Goal: Task Accomplishment & Management: Manage account settings

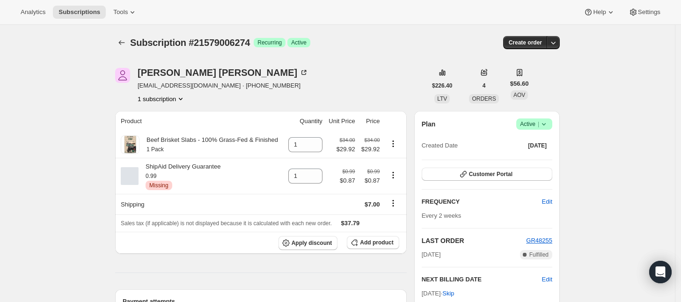
click at [542, 121] on icon at bounding box center [544, 123] width 9 height 9
click at [534, 155] on span "Cancel subscription" at bounding box center [537, 158] width 53 height 7
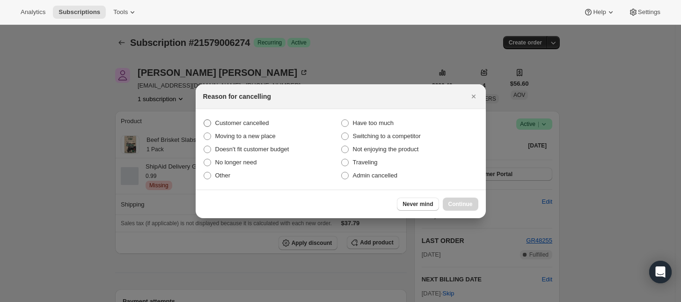
click at [270, 119] on label "Customer cancelled" at bounding box center [272, 123] width 138 height 13
click at [204, 119] on input "Customer cancelled" at bounding box center [204, 119] width 0 height 0
radio input "true"
click at [457, 199] on button "Continue" at bounding box center [461, 204] width 36 height 13
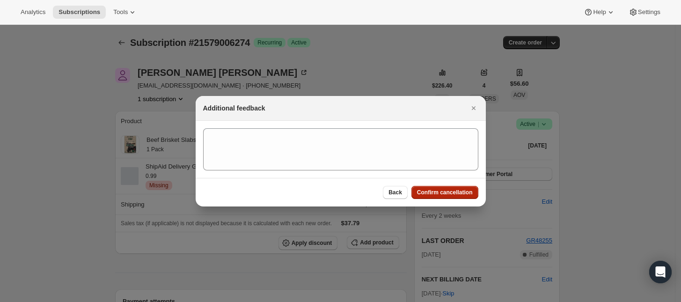
click at [454, 194] on span "Confirm cancellation" at bounding box center [445, 192] width 56 height 7
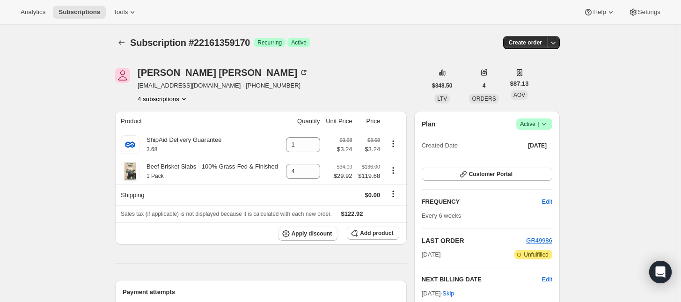
click at [177, 97] on button "4 subscriptions" at bounding box center [163, 98] width 51 height 9
click at [176, 115] on span "20301709634" at bounding box center [166, 116] width 65 height 9
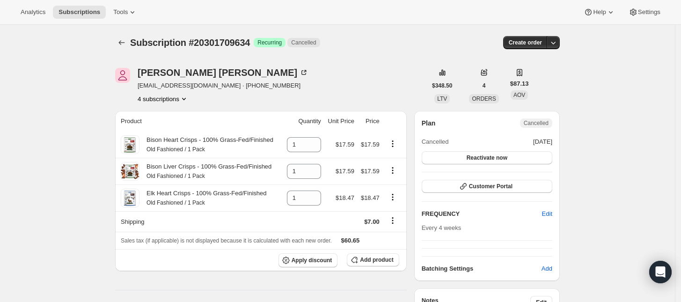
click at [169, 100] on button "4 subscriptions" at bounding box center [163, 98] width 51 height 9
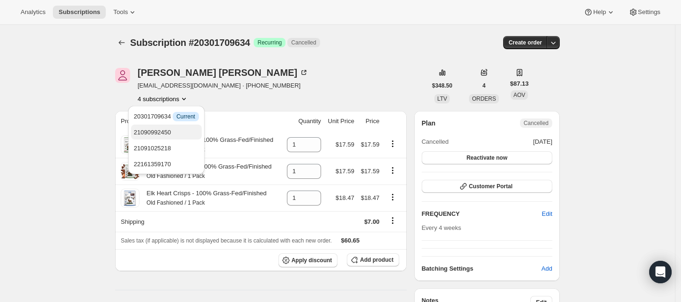
click at [173, 129] on span "21090992450" at bounding box center [166, 132] width 65 height 9
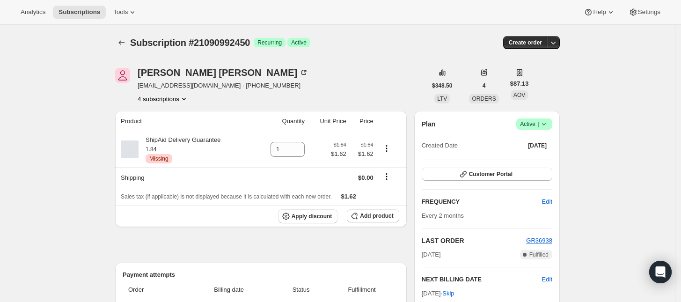
click at [176, 100] on button "4 subscriptions" at bounding box center [163, 98] width 51 height 9
click at [178, 146] on span "21091025218" at bounding box center [166, 148] width 65 height 9
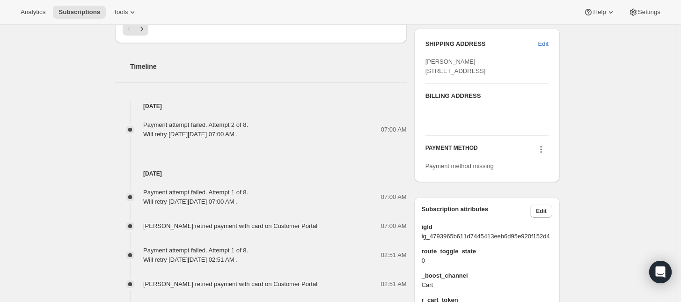
scroll to position [468, 0]
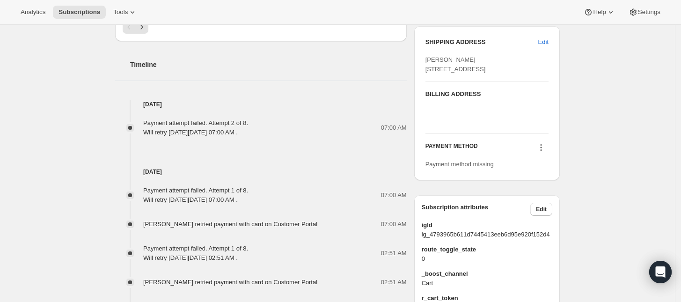
click at [546, 152] on icon at bounding box center [541, 147] width 9 height 9
click at [540, 184] on span "Select payment method" at bounding box center [544, 184] width 64 height 7
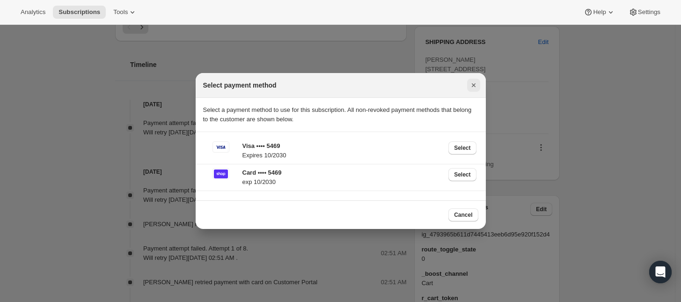
click at [472, 86] on icon "Close" at bounding box center [474, 85] width 4 height 4
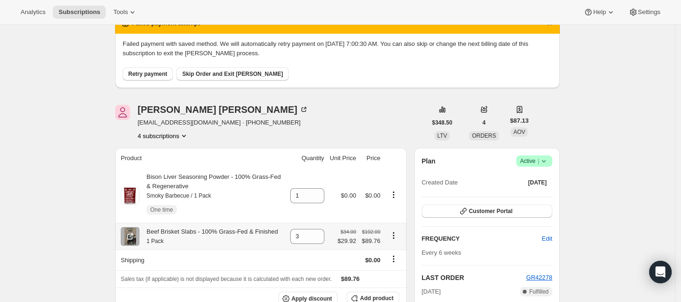
scroll to position [117, 0]
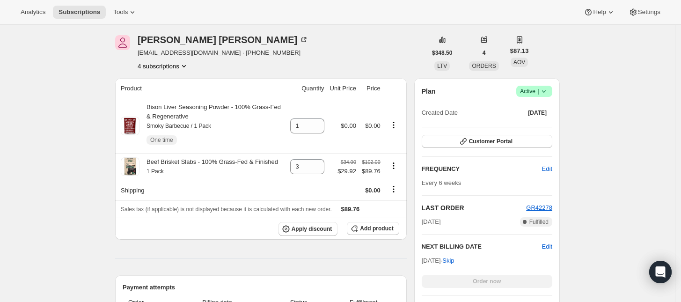
click at [167, 70] on button "4 subscriptions" at bounding box center [163, 65] width 51 height 9
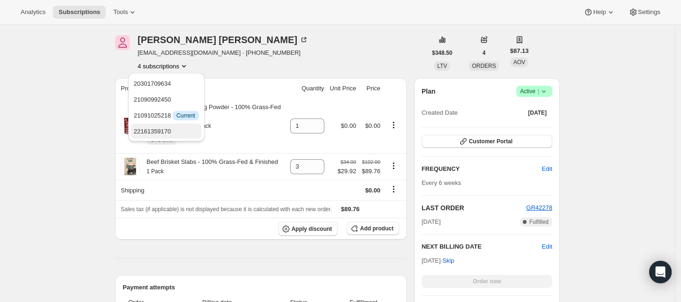
click at [171, 134] on span "22161359170" at bounding box center [166, 131] width 65 height 9
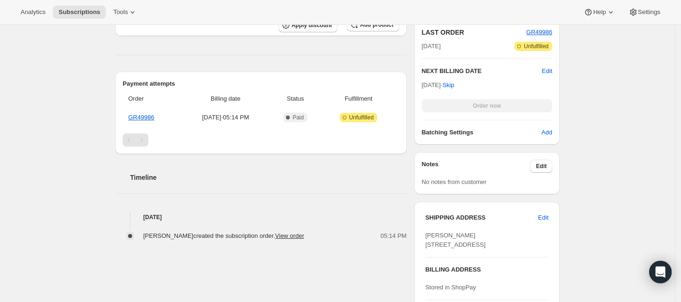
scroll to position [59, 0]
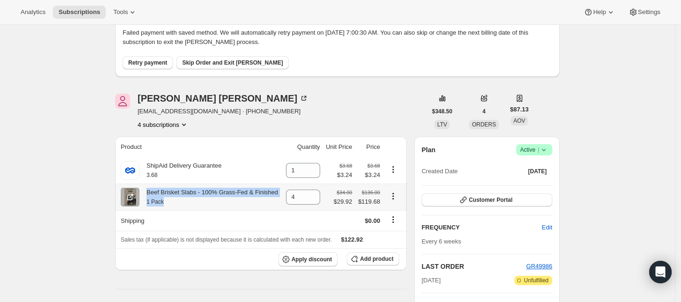
drag, startPoint x: 150, startPoint y: 195, endPoint x: 251, endPoint y: 204, distance: 101.0
click at [251, 204] on div "Beef Brisket Slabs - 100% Grass-Fed & Finished 1 Pack" at bounding box center [209, 197] width 139 height 19
copy div "Beef Brisket Slabs - 100% Grass-Fed & Finished 1 Pack"
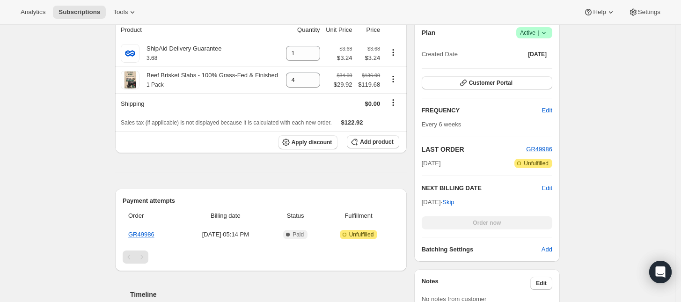
scroll to position [351, 0]
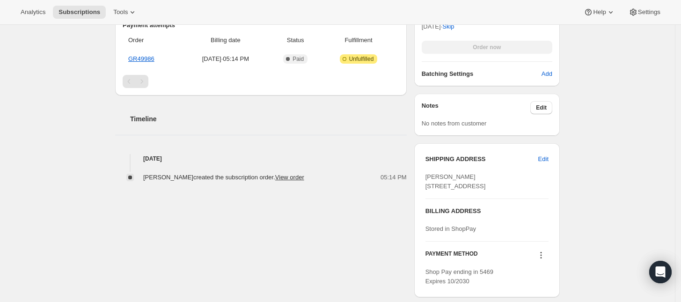
click at [75, 122] on div "Subscription #22161359170. This page is ready Subscription #22161359170 Success…" at bounding box center [337, 82] width 675 height 816
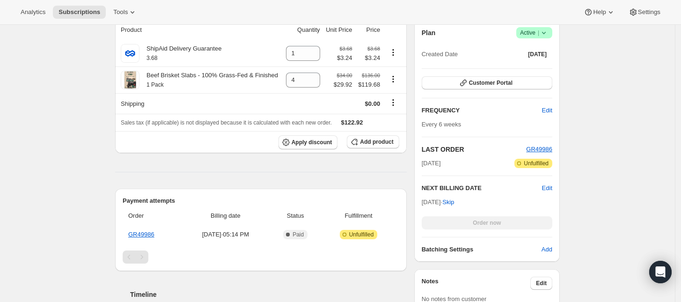
scroll to position [0, 0]
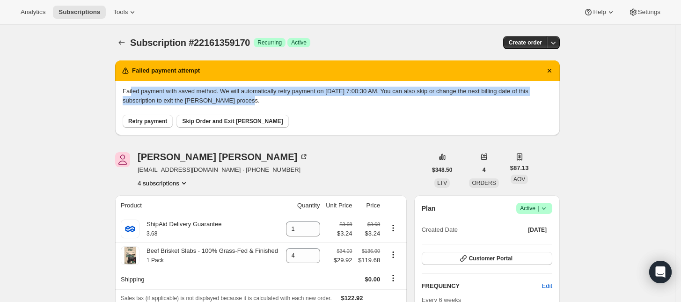
drag, startPoint x: 133, startPoint y: 87, endPoint x: 303, endPoint y: 102, distance: 170.2
click at [303, 102] on p "Failed payment with saved method. We will automatically retry payment on [DATE]…" at bounding box center [338, 96] width 430 height 19
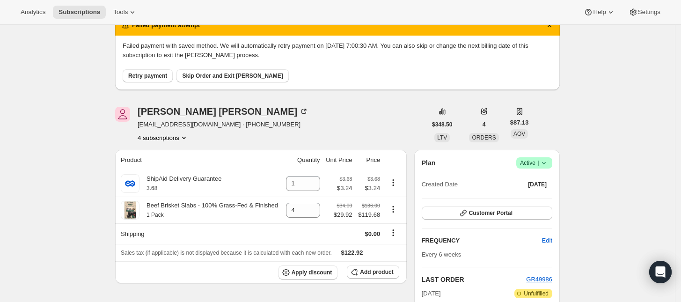
scroll to position [59, 0]
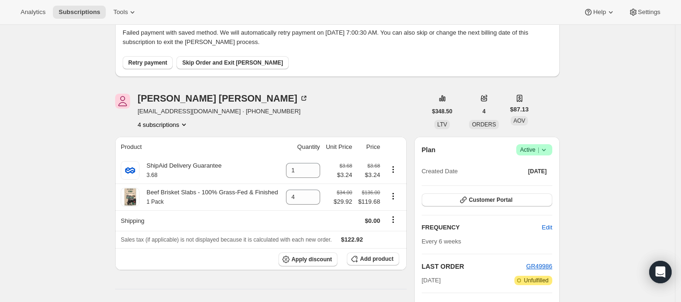
click at [184, 125] on icon "Product actions" at bounding box center [183, 124] width 9 height 9
click at [171, 170] on span "21091025218" at bounding box center [166, 174] width 65 height 9
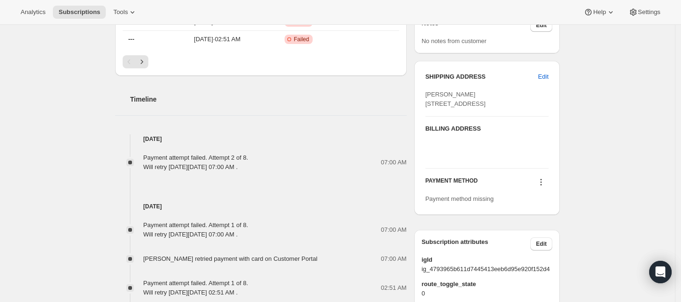
scroll to position [468, 0]
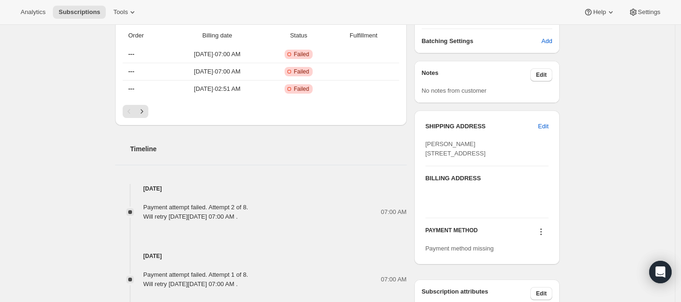
click at [545, 237] on icon at bounding box center [541, 231] width 9 height 9
click at [550, 218] on span "Select payment method" at bounding box center [544, 217] width 64 height 7
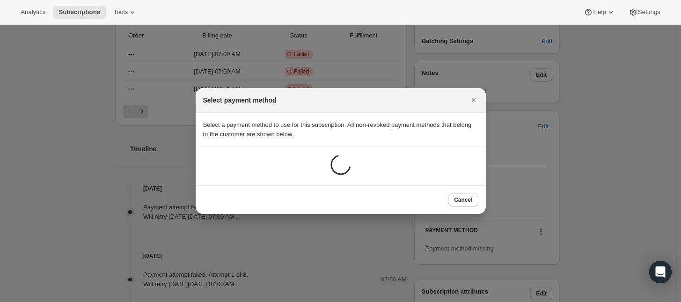
scroll to position [0, 0]
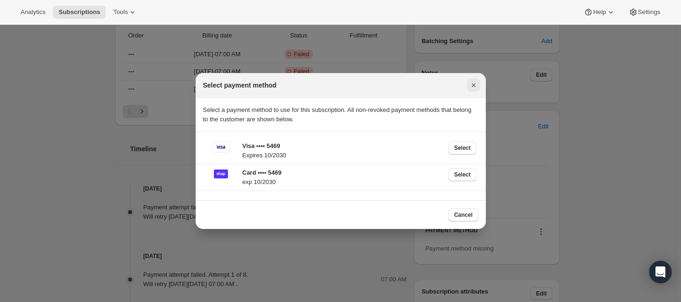
click at [471, 82] on icon "Close" at bounding box center [473, 85] width 9 height 9
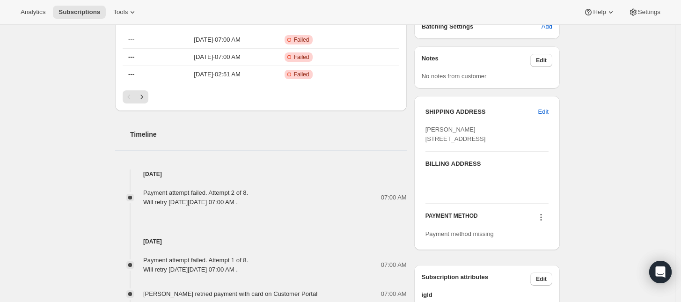
scroll to position [468, 0]
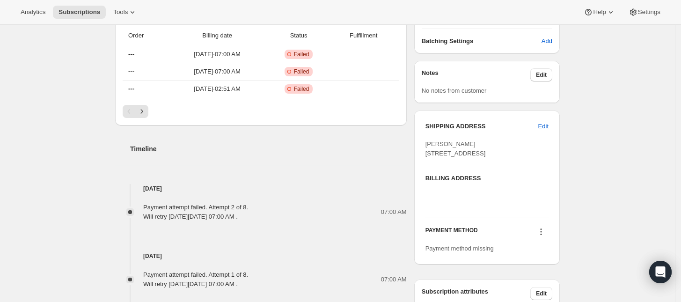
click at [541, 237] on icon at bounding box center [541, 231] width 9 height 9
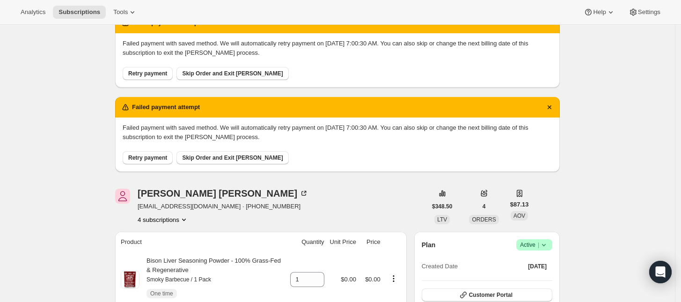
scroll to position [0, 0]
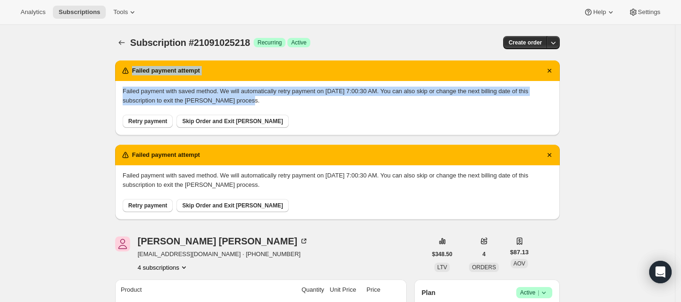
drag, startPoint x: 112, startPoint y: 66, endPoint x: 247, endPoint y: 102, distance: 139.7
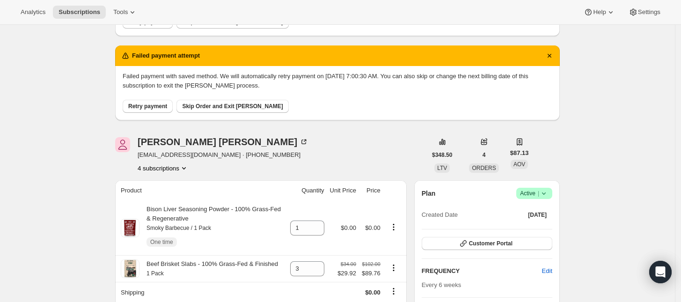
scroll to position [117, 0]
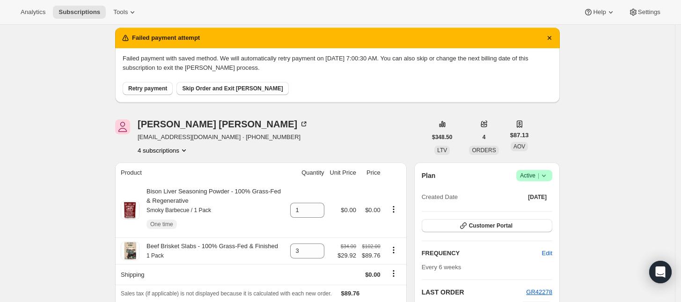
copy div "Failed payment attempt Failed payment with saved method. We will automatically …"
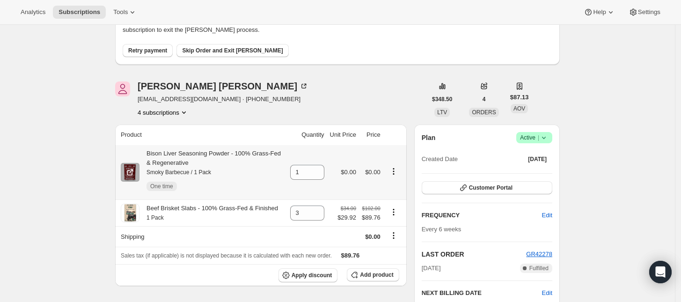
scroll to position [176, 0]
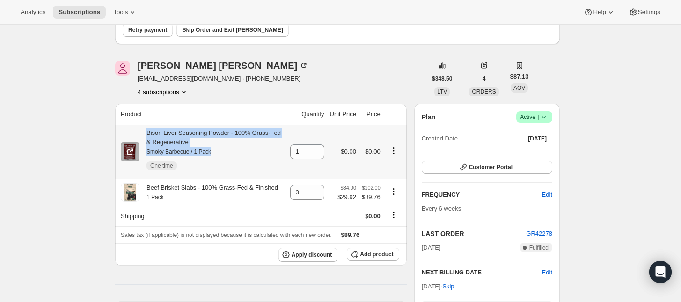
drag, startPoint x: 215, startPoint y: 151, endPoint x: 150, endPoint y: 132, distance: 67.9
click at [150, 132] on div "Bison Liver Seasoning Powder - 100% Grass-Fed & Regenerative Smoky Barbecue / 1…" at bounding box center [212, 151] width 145 height 47
copy div "Bison Liver Seasoning Powder - 100% Grass-Fed & Regenerative Smoky Barbecue / 1…"
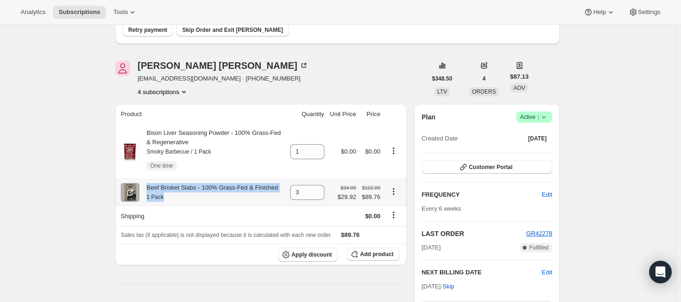
drag, startPoint x: 167, startPoint y: 197, endPoint x: 148, endPoint y: 190, distance: 20.0
click at [148, 190] on div "Beef Brisket Slabs - 100% Grass-Fed & Finished 1 Pack" at bounding box center [209, 192] width 139 height 19
copy div "Beef Brisket Slabs - 100% Grass-Fed & Finished 1 Pack"
click at [176, 93] on button "4 subscriptions" at bounding box center [163, 91] width 51 height 9
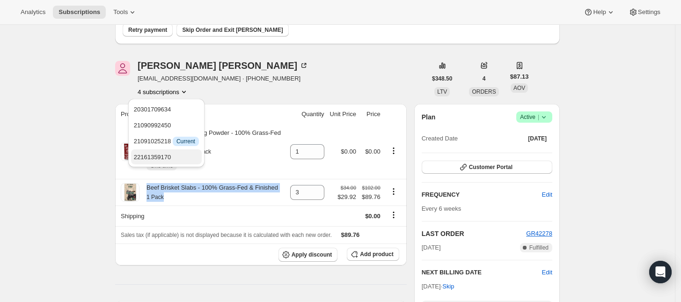
click at [159, 156] on span "22161359170" at bounding box center [152, 157] width 37 height 7
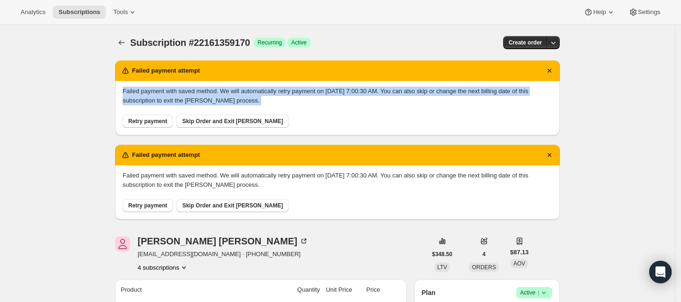
drag, startPoint x: 123, startPoint y: 84, endPoint x: 249, endPoint y: 106, distance: 128.0
click at [249, 106] on div "Failed payment with saved method. We will automatically retry payment on [DATE]…" at bounding box center [337, 108] width 445 height 54
copy div "Failed payment with saved method. We will automatically retry payment on [DATE]…"
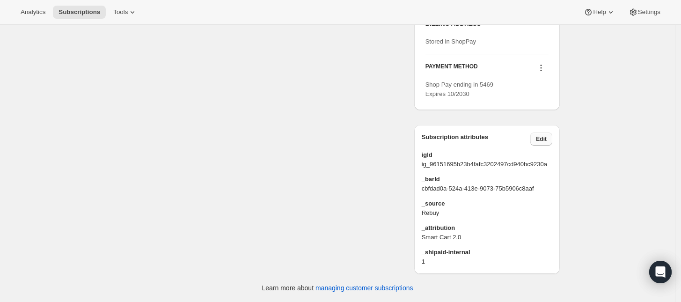
scroll to position [525, 0]
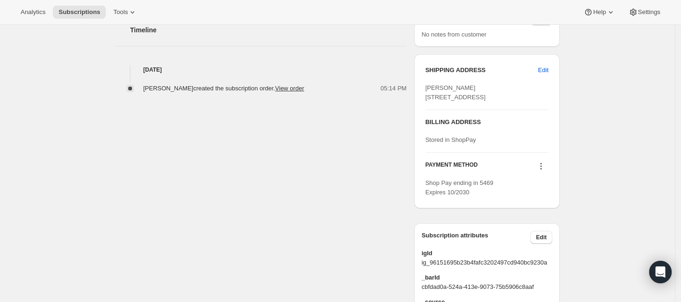
click at [544, 171] on icon at bounding box center [541, 166] width 9 height 9
click at [301, 181] on div "[PERSON_NAME] [EMAIL_ADDRESS][DOMAIN_NAME] · [PHONE_NUMBER] 4 subscriptions $34…" at bounding box center [334, 34] width 452 height 675
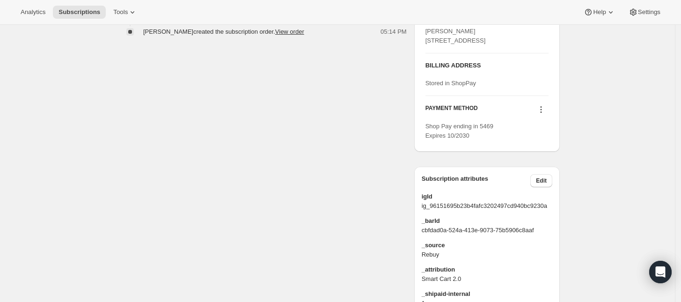
scroll to position [585, 0]
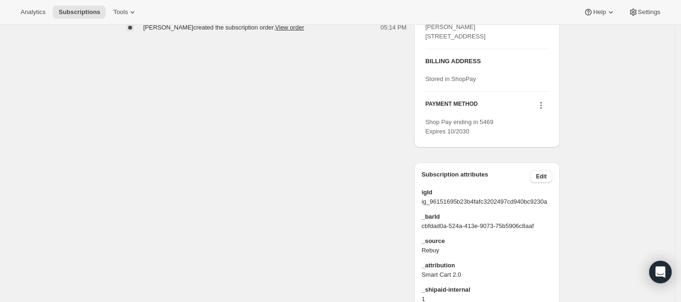
click at [541, 110] on icon at bounding box center [541, 105] width 9 height 9
click at [548, 143] on span "Send link to update card" at bounding box center [544, 142] width 66 height 7
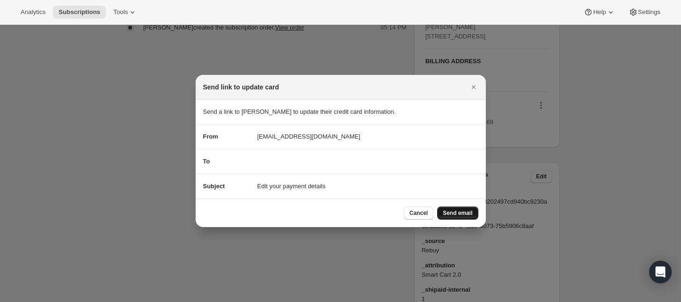
click at [453, 208] on button "Send email" at bounding box center [457, 213] width 41 height 13
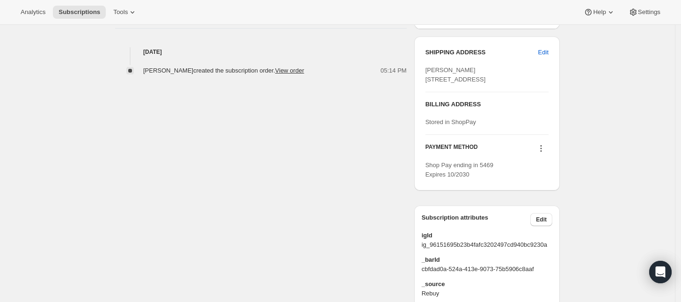
click at [546, 153] on icon at bounding box center [541, 148] width 9 height 9
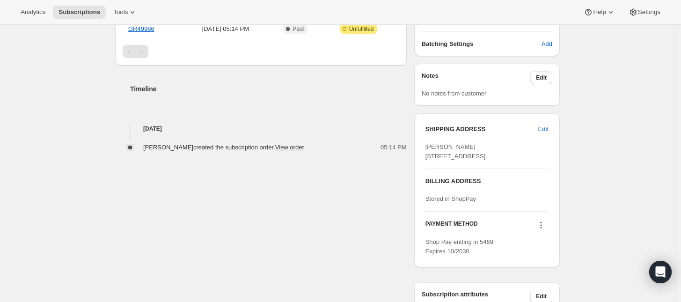
scroll to position [527, 0]
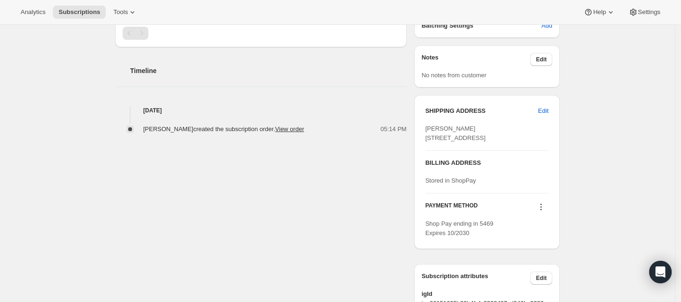
click at [546, 212] on icon at bounding box center [541, 206] width 9 height 9
click at [549, 257] on span "Select payment method" at bounding box center [543, 259] width 64 height 7
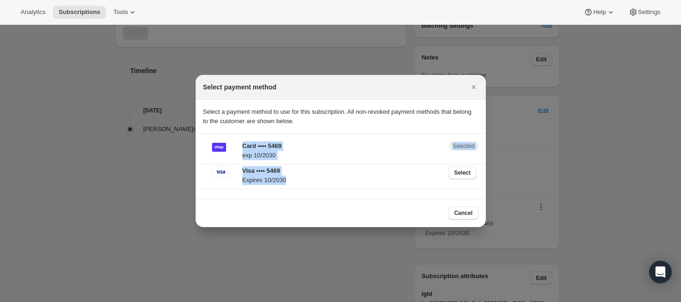
drag, startPoint x: 304, startPoint y: 185, endPoint x: 241, endPoint y: 148, distance: 73.3
click at [241, 148] on div "Card •••• 5469 exp 10/2030 Selected Visa •••• 5469 Expires [CREDIT_CARD_DATA] S…" at bounding box center [340, 166] width 275 height 50
copy div "Card •••• 5469 exp 10/2030 Selected Visa •••• 5469 Expires [CREDIT_CARD_DATA]"
click at [473, 89] on icon "Close" at bounding box center [473, 86] width 9 height 9
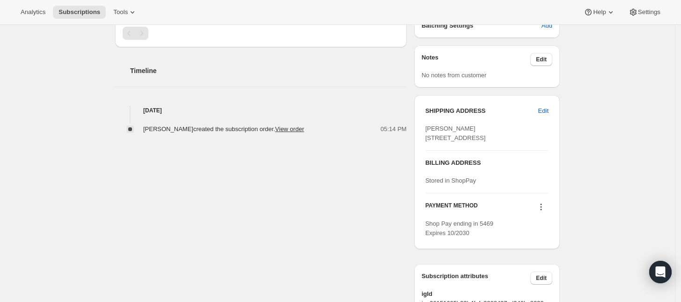
click at [544, 212] on icon at bounding box center [541, 206] width 9 height 9
click at [551, 263] on span "Select payment method" at bounding box center [543, 259] width 64 height 7
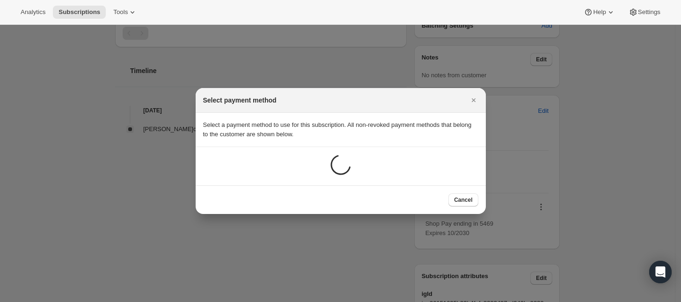
scroll to position [0, 0]
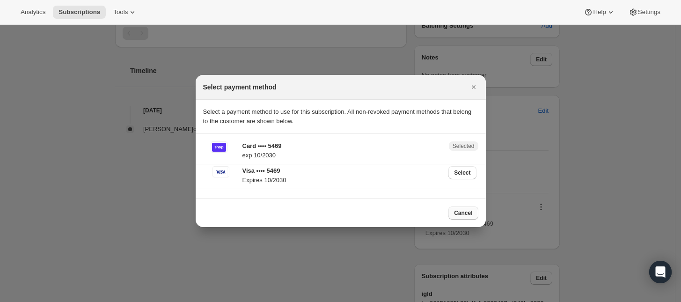
click at [462, 211] on span "Cancel" at bounding box center [463, 212] width 18 height 7
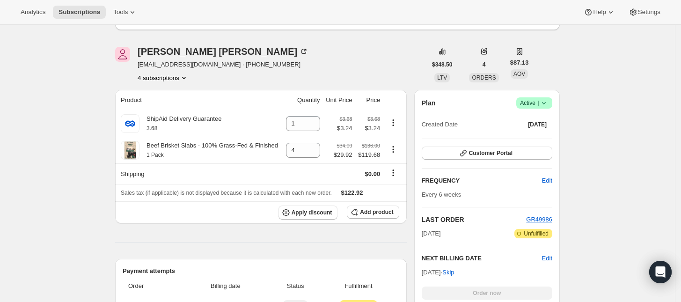
scroll to position [234, 0]
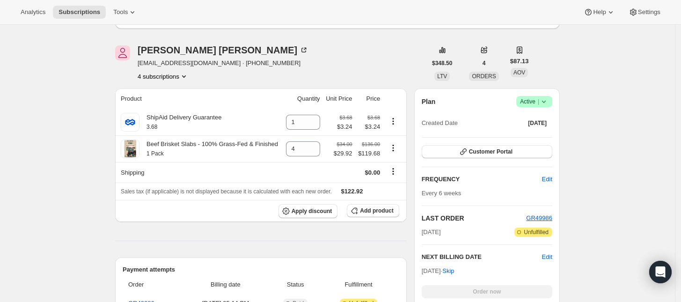
click at [168, 80] on button "4 subscriptions" at bounding box center [163, 76] width 51 height 9
click at [171, 94] on span "20301709634" at bounding box center [166, 93] width 65 height 9
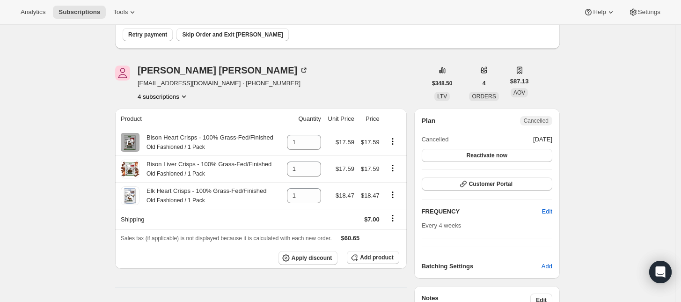
scroll to position [234, 0]
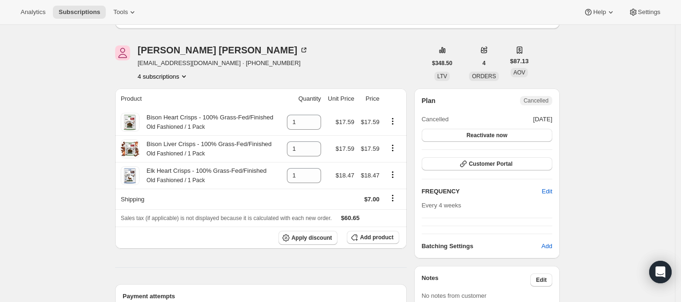
click at [176, 77] on button "4 subscriptions" at bounding box center [163, 76] width 51 height 9
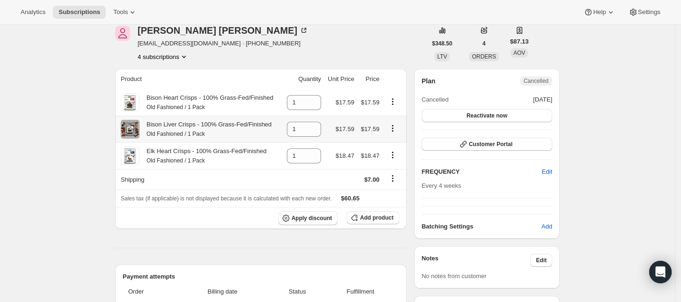
scroll to position [176, 0]
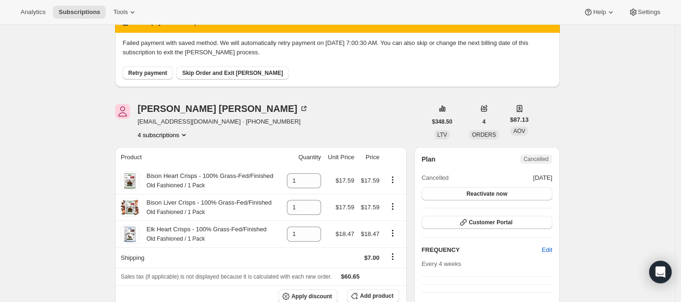
click at [181, 135] on button "4 subscriptions" at bounding box center [163, 134] width 51 height 9
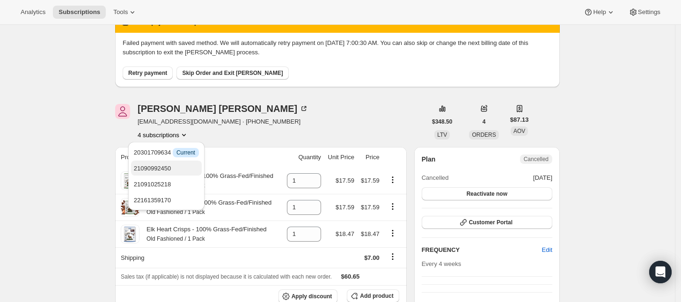
click at [178, 162] on button "21090992450" at bounding box center [166, 168] width 71 height 15
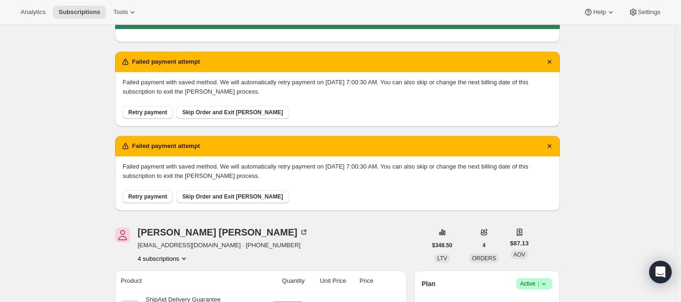
scroll to position [176, 0]
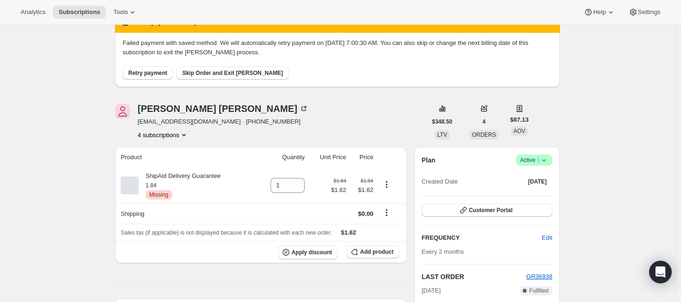
click at [169, 136] on button "4 subscriptions" at bounding box center [163, 134] width 51 height 9
click at [171, 186] on span "21091025218" at bounding box center [166, 184] width 65 height 9
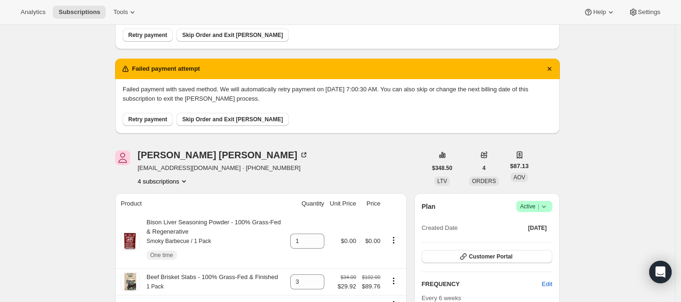
scroll to position [234, 0]
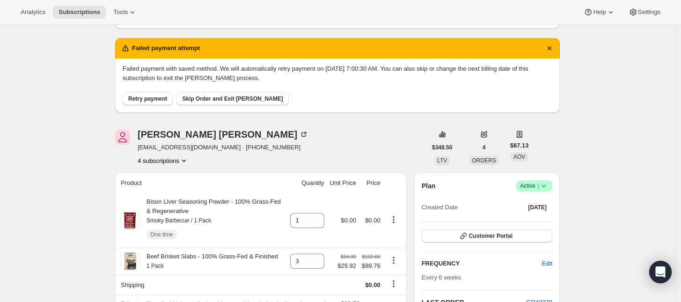
click at [165, 161] on button "4 subscriptions" at bounding box center [163, 160] width 51 height 9
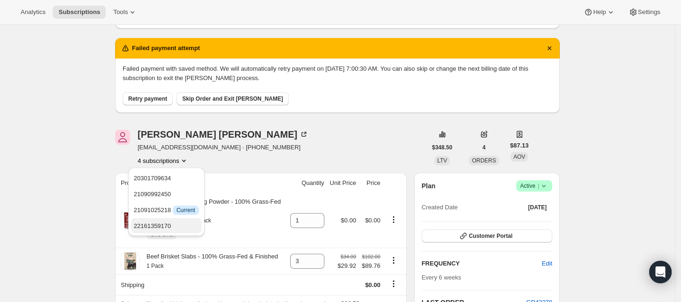
click at [163, 225] on span "22161359170" at bounding box center [152, 225] width 37 height 7
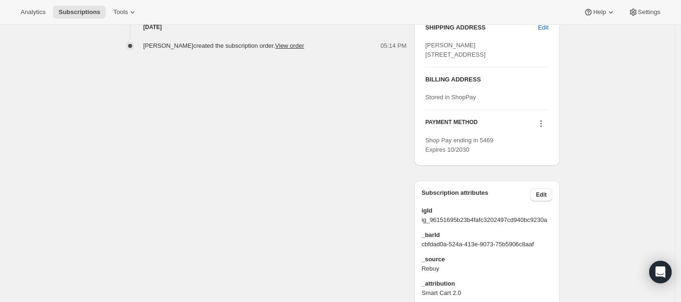
scroll to position [703, 0]
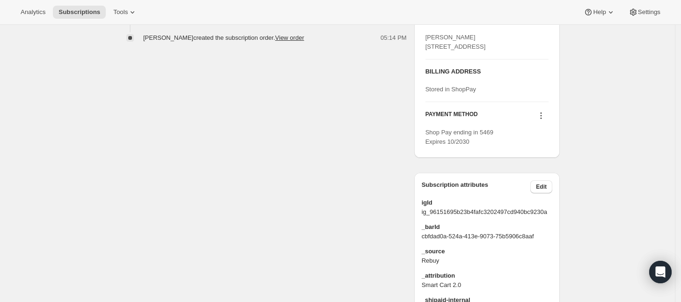
click at [543, 120] on icon at bounding box center [541, 115] width 9 height 9
click at [541, 166] on span "Select payment method" at bounding box center [543, 168] width 64 height 7
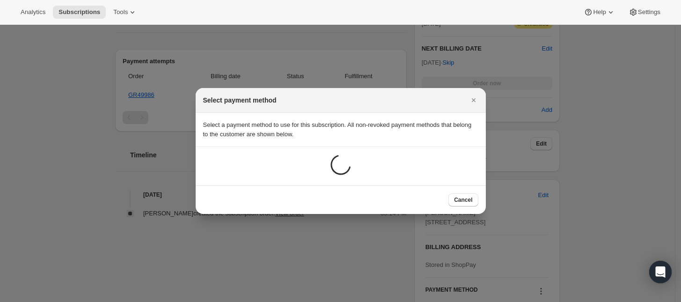
scroll to position [0, 0]
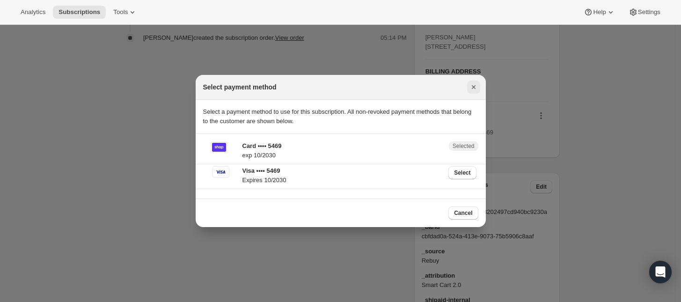
click at [472, 88] on icon "Close" at bounding box center [473, 86] width 9 height 9
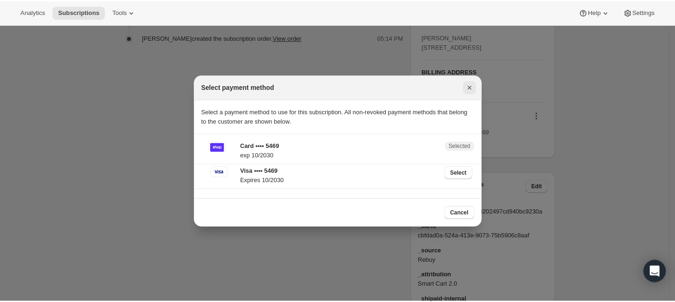
scroll to position [703, 0]
